Goal: Task Accomplishment & Management: Use online tool/utility

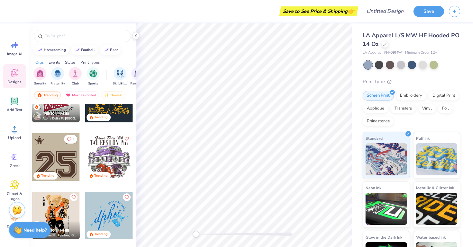
scroll to position [501, 0]
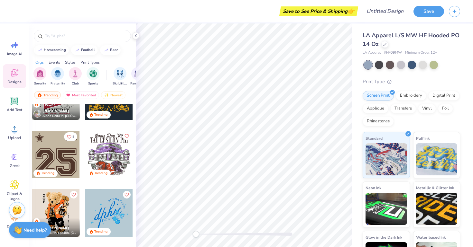
click at [56, 149] on div at bounding box center [56, 155] width 48 height 48
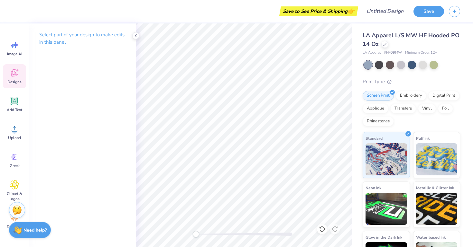
click at [13, 74] on icon at bounding box center [14, 73] width 7 height 7
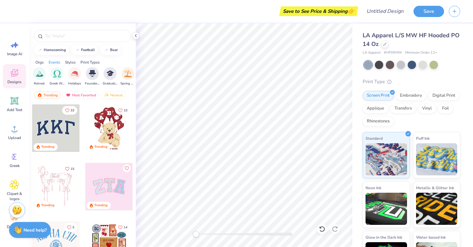
scroll to position [0, 241]
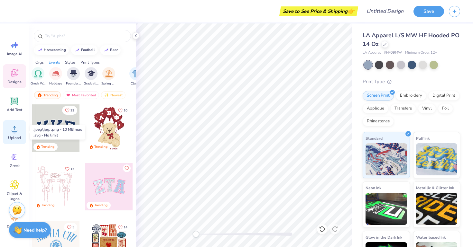
click at [18, 133] on icon at bounding box center [15, 129] width 10 height 10
click at [12, 134] on div "Upload" at bounding box center [14, 132] width 23 height 24
click at [6, 128] on div "Upload" at bounding box center [14, 132] width 23 height 24
click at [14, 134] on div "Upload" at bounding box center [14, 132] width 23 height 24
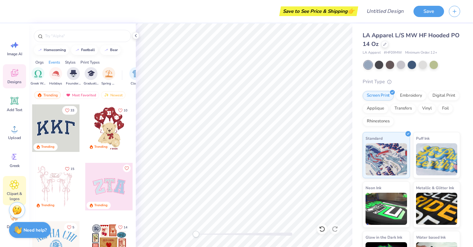
scroll to position [34, 0]
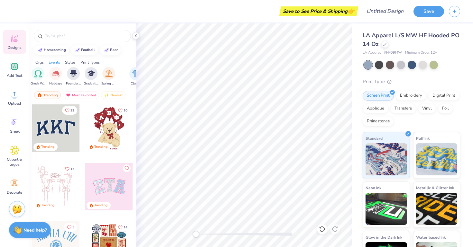
click at [21, 211] on img at bounding box center [17, 210] width 10 height 10
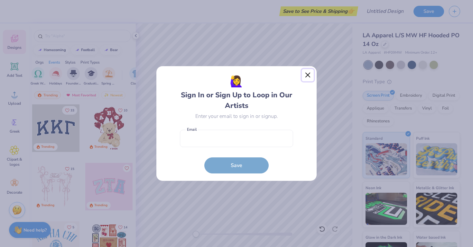
click at [309, 73] on button "Close" at bounding box center [308, 75] width 12 height 12
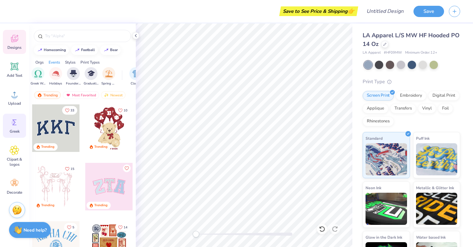
scroll to position [0, 0]
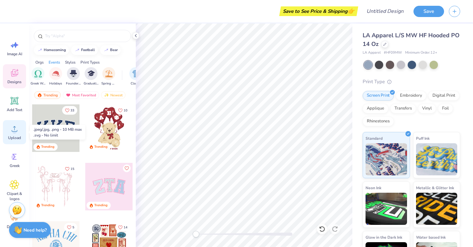
click at [19, 134] on div "Upload" at bounding box center [14, 132] width 23 height 24
click at [11, 135] on div "Upload" at bounding box center [14, 132] width 23 height 24
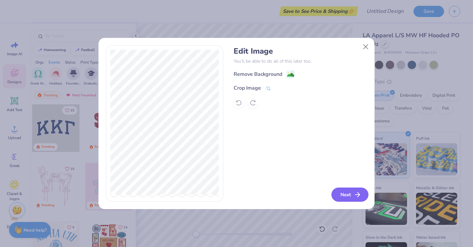
click at [360, 199] on icon "button" at bounding box center [358, 195] width 8 height 8
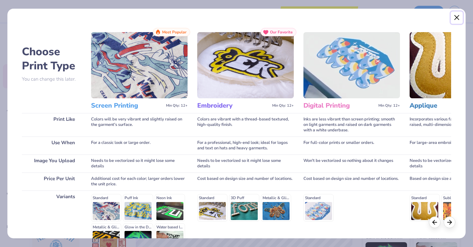
click at [457, 19] on button "Close" at bounding box center [457, 18] width 12 height 12
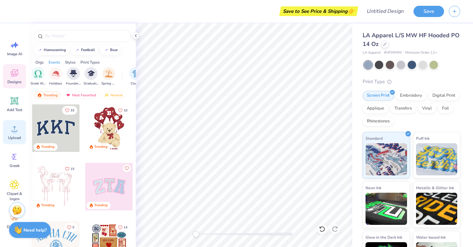
click at [19, 134] on icon at bounding box center [15, 129] width 10 height 10
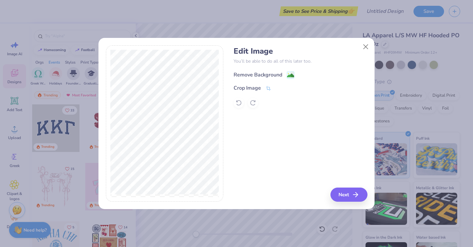
click at [288, 73] on g at bounding box center [291, 75] width 8 height 8
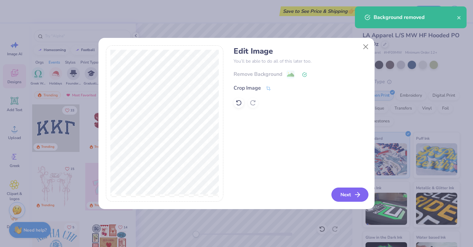
click at [353, 195] on button "Next" at bounding box center [349, 195] width 37 height 14
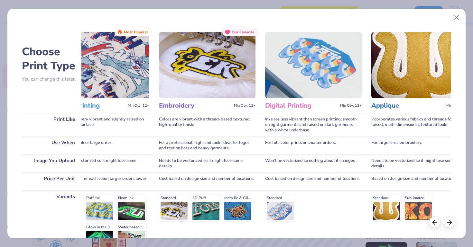
scroll to position [0, 39]
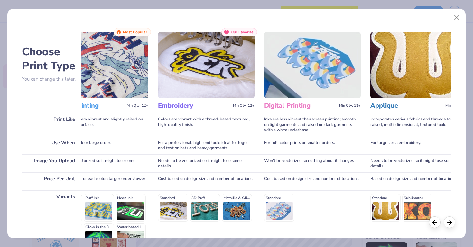
click at [309, 79] on img at bounding box center [312, 65] width 97 height 66
click at [285, 106] on h3 "Digital Printing" at bounding box center [300, 106] width 72 height 8
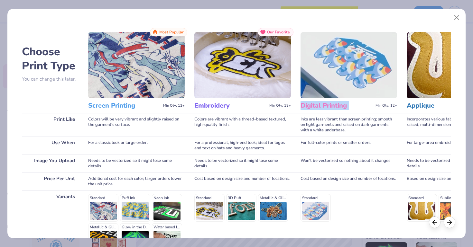
scroll to position [0, 0]
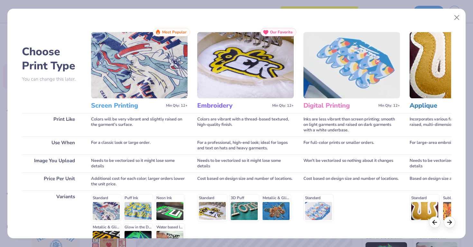
click at [114, 110] on div "Screen Printing Min Qty: 12+" at bounding box center [139, 105] width 97 height 15
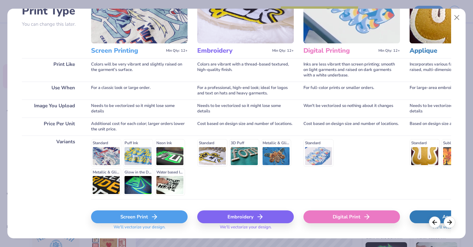
scroll to position [73, 0]
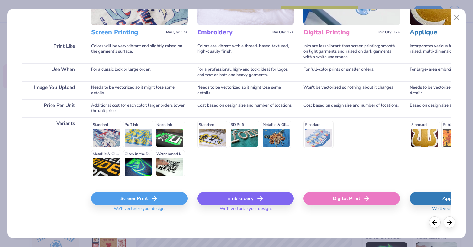
click at [133, 201] on div "Screen Print" at bounding box center [139, 198] width 97 height 13
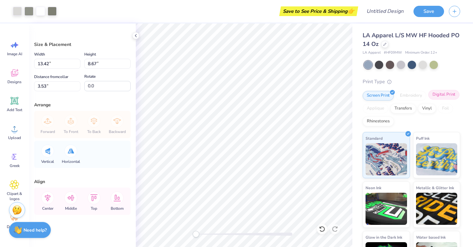
click at [453, 98] on div "Digital Print" at bounding box center [443, 95] width 31 height 10
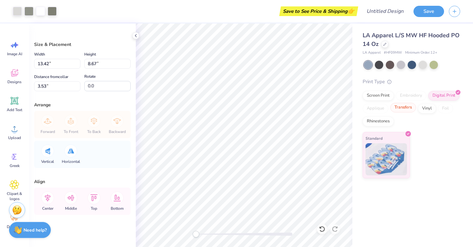
click at [400, 109] on div "Transfers" at bounding box center [403, 108] width 26 height 10
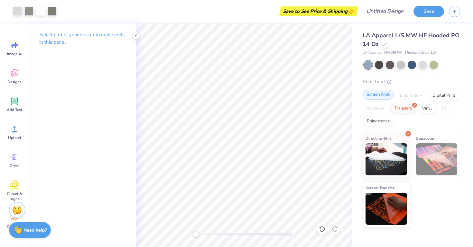
click at [365, 95] on div "Screen Print" at bounding box center [378, 95] width 31 height 10
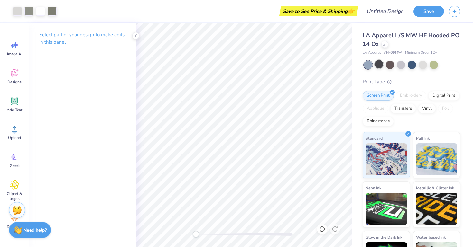
click at [381, 65] on div at bounding box center [379, 64] width 8 height 8
click at [395, 65] on div at bounding box center [412, 65] width 96 height 8
click at [402, 65] on div at bounding box center [401, 64] width 8 height 8
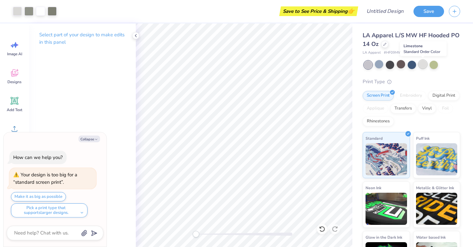
click at [423, 66] on div at bounding box center [423, 64] width 8 height 8
click at [413, 62] on div at bounding box center [412, 64] width 8 height 8
type textarea "x"
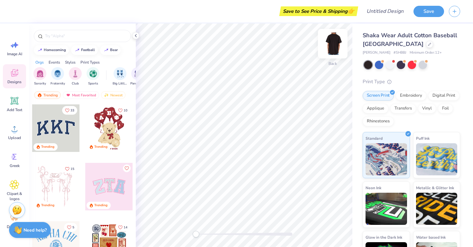
click at [331, 48] on img at bounding box center [333, 44] width 26 height 26
click at [332, 43] on img at bounding box center [333, 44] width 26 height 26
click at [454, 13] on icon "button" at bounding box center [454, 10] width 5 height 5
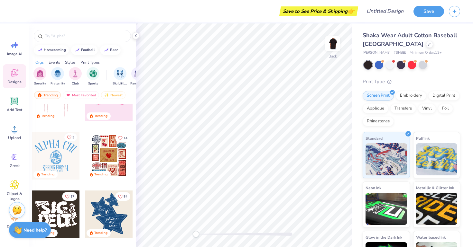
scroll to position [90, 0]
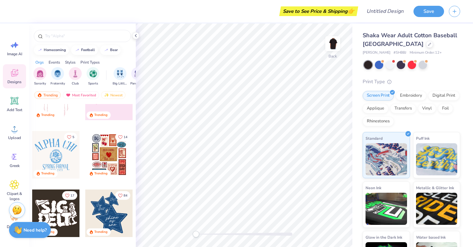
click at [116, 154] on div at bounding box center [109, 155] width 48 height 48
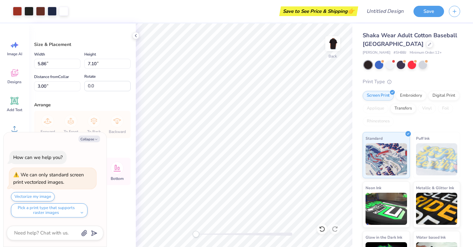
type textarea "x"
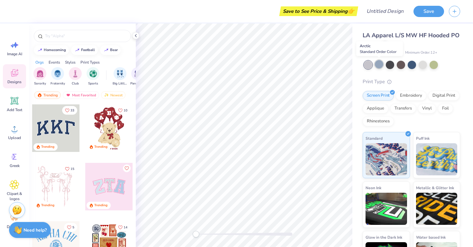
click at [380, 64] on div at bounding box center [379, 64] width 8 height 8
click at [390, 66] on div at bounding box center [390, 64] width 8 height 8
click at [403, 64] on div at bounding box center [401, 64] width 8 height 8
click at [415, 64] on div at bounding box center [412, 64] width 8 height 8
click at [402, 64] on div at bounding box center [401, 64] width 8 height 8
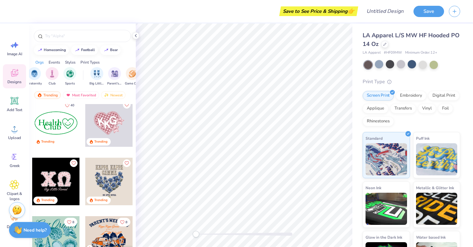
scroll to position [0, 27]
click at [51, 75] on img "filter for Club" at bounding box center [48, 73] width 7 height 7
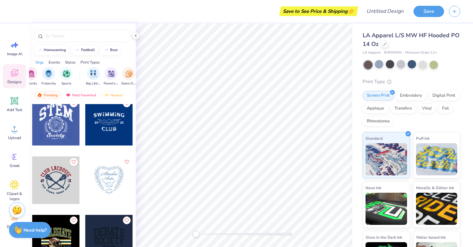
scroll to position [251, 0]
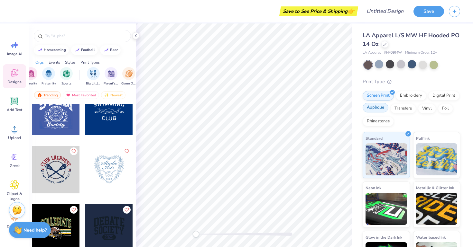
click at [372, 110] on div "Applique" at bounding box center [376, 108] width 26 height 10
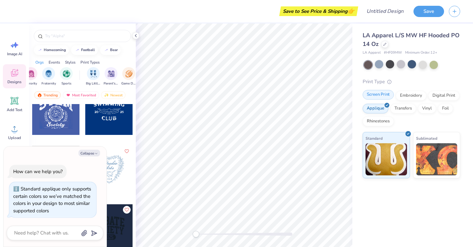
click at [377, 97] on div "Screen Print" at bounding box center [378, 95] width 31 height 10
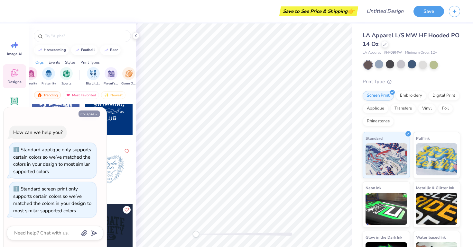
click at [93, 116] on button "Collapse" at bounding box center [90, 114] width 22 height 7
type textarea "x"
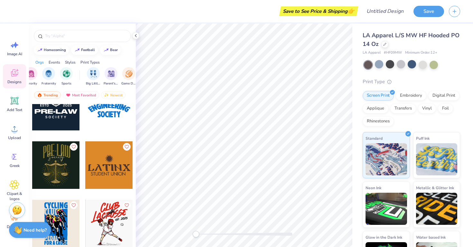
scroll to position [608, 0]
